Goal: Information Seeking & Learning: Learn about a topic

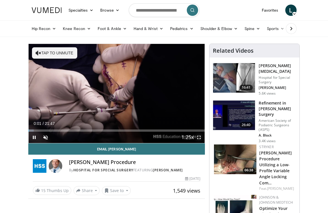
click at [199, 135] on span "Video Player" at bounding box center [198, 136] width 11 height 11
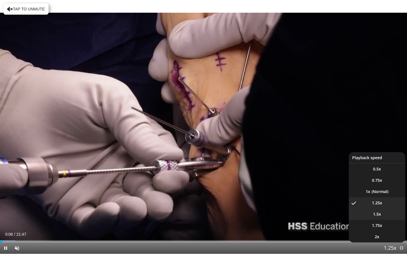
click at [327, 212] on li "1.5x" at bounding box center [377, 214] width 57 height 11
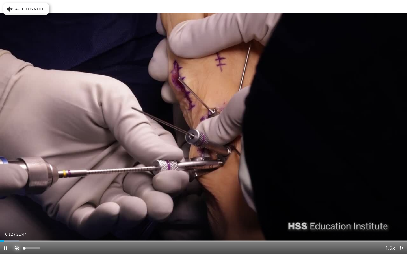
click at [18, 212] on span "Video Player" at bounding box center [16, 248] width 11 height 11
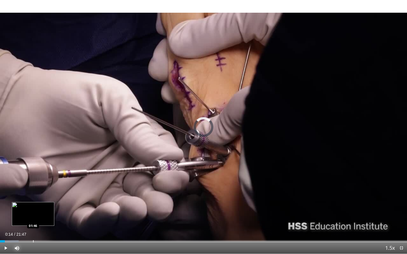
click at [33, 212] on div "Progress Bar" at bounding box center [33, 242] width 1 height 2
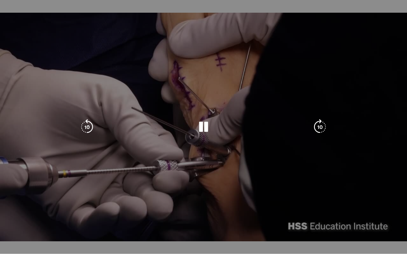
click at [20, 212] on video-js "**********" at bounding box center [203, 127] width 407 height 254
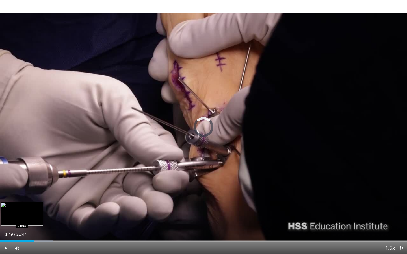
click at [20, 212] on div "Progress Bar" at bounding box center [20, 242] width 1 height 2
click at [14, 212] on div "10 seconds Tap to unmute" at bounding box center [203, 127] width 407 height 254
click at [5, 212] on span "Video Player" at bounding box center [5, 248] width 11 height 11
click at [16, 212] on div "Progress Bar" at bounding box center [16, 242] width 1 height 2
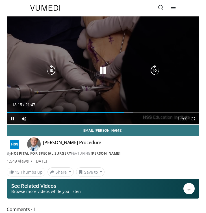
click at [100, 68] on icon "Video Player" at bounding box center [102, 70] width 11 height 11
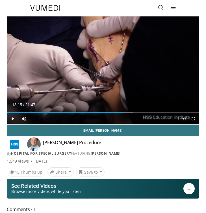
click at [160, 8] on icon at bounding box center [161, 8] width 6 height 6
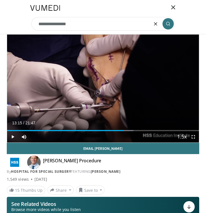
type input "**********"
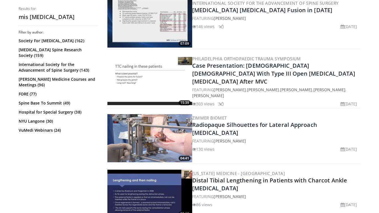
scroll to position [788, 0]
